Goal: Task Accomplishment & Management: Manage account settings

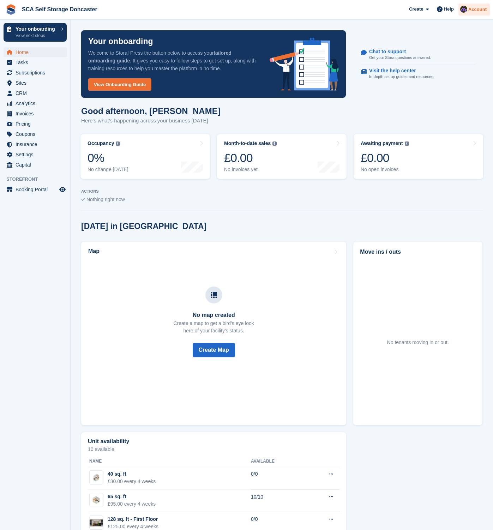
click at [470, 10] on span "Account" at bounding box center [477, 9] width 18 height 7
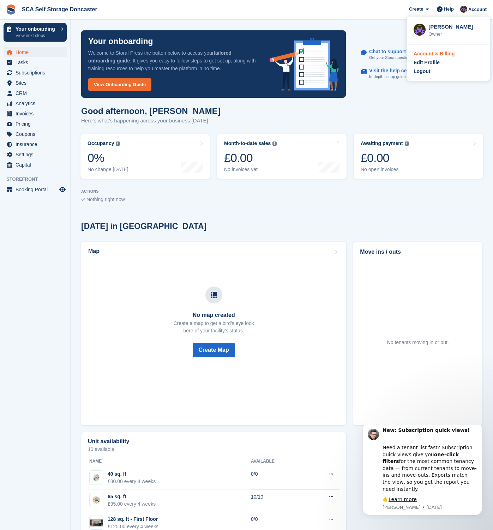
click at [439, 56] on div "Account & Billing" at bounding box center [434, 53] width 41 height 7
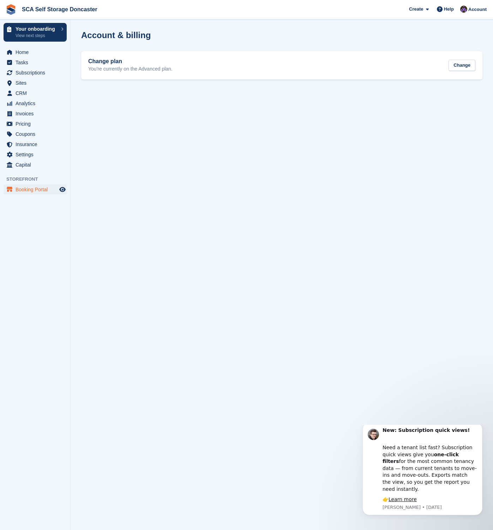
click at [35, 190] on span "Booking Portal" at bounding box center [37, 190] width 42 height 10
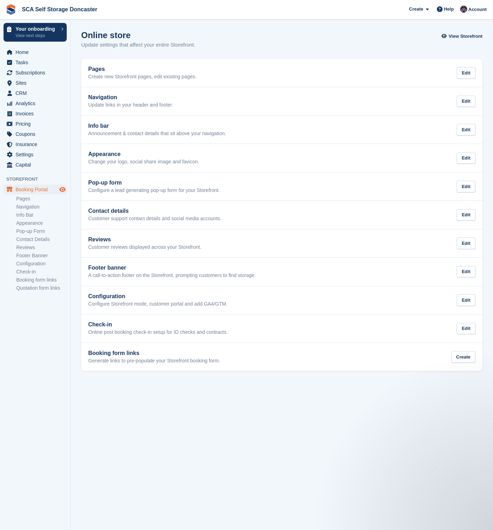
click at [65, 190] on icon "Preview store" at bounding box center [62, 190] width 6 height 6
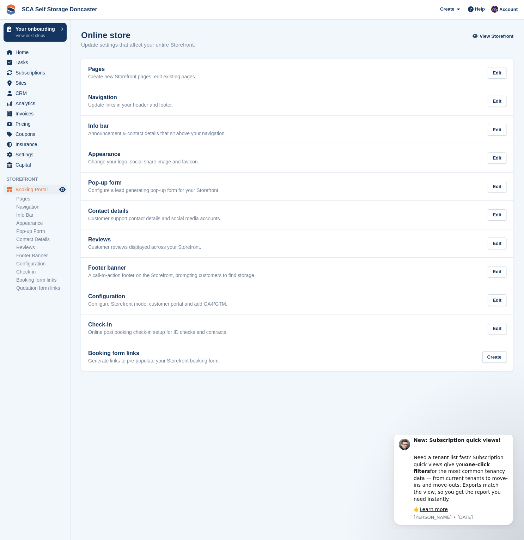
click at [230, 38] on div "Online store Update settings that affect your entire Storefront. View Storefront" at bounding box center [297, 43] width 433 height 27
click at [351, 44] on div "Online store Update settings that affect your entire Storefront. View Storefront" at bounding box center [297, 43] width 433 height 27
click at [33, 81] on span "Sites" at bounding box center [37, 83] width 42 height 10
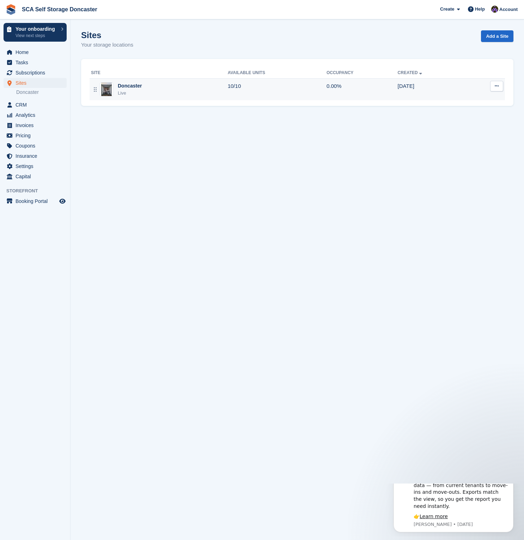
click at [225, 93] on div "Doncaster Live" at bounding box center [159, 89] width 137 height 14
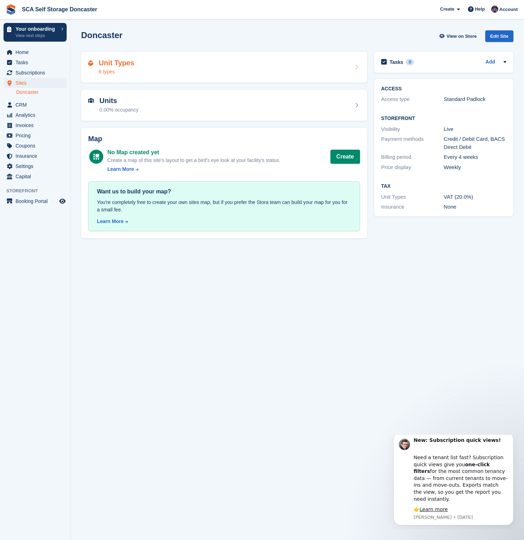
click at [213, 74] on div "Unit Types 6 types" at bounding box center [224, 67] width 272 height 17
